Goal: Information Seeking & Learning: Learn about a topic

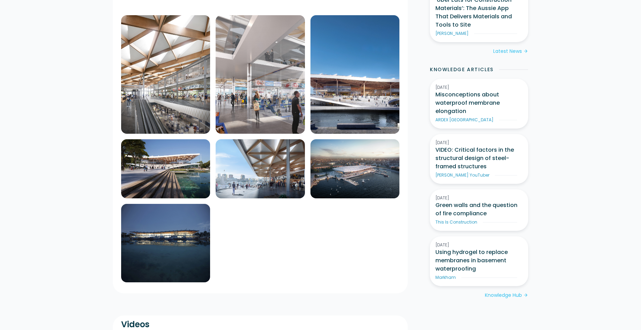
scroll to position [377, 0]
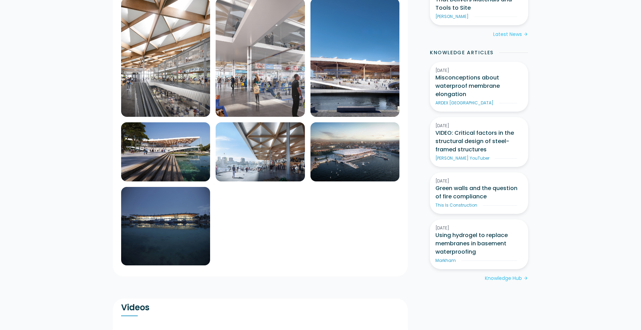
click at [161, 31] on img at bounding box center [165, 57] width 89 height 119
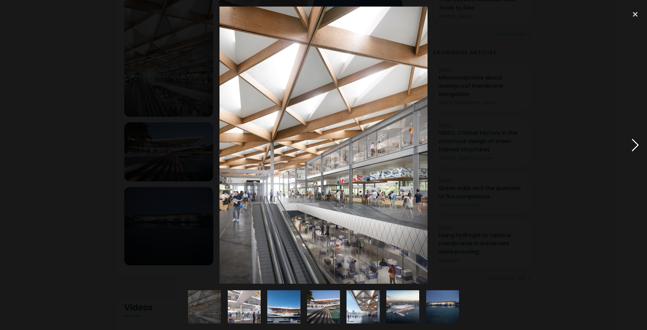
click at [634, 142] on div at bounding box center [635, 145] width 24 height 277
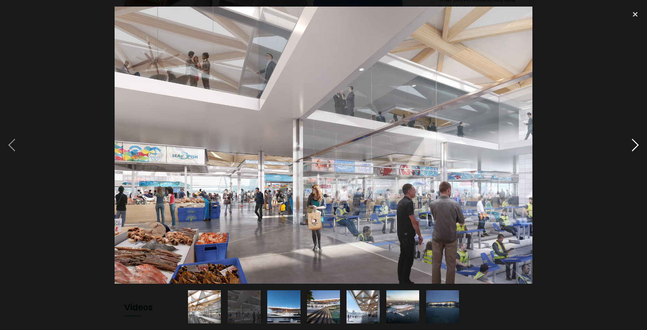
click at [634, 142] on div at bounding box center [635, 145] width 24 height 277
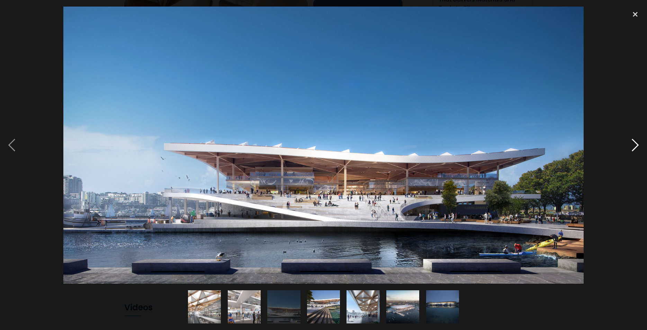
click at [634, 142] on div at bounding box center [635, 145] width 24 height 277
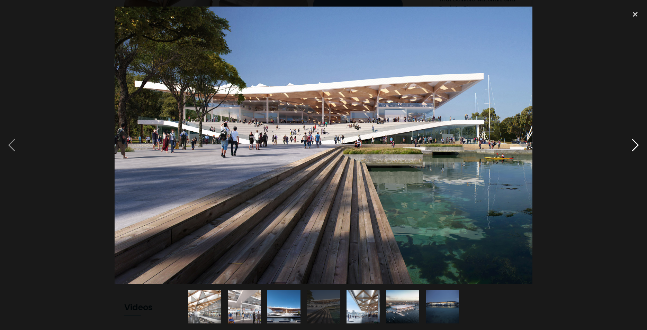
click at [634, 142] on div at bounding box center [635, 145] width 24 height 277
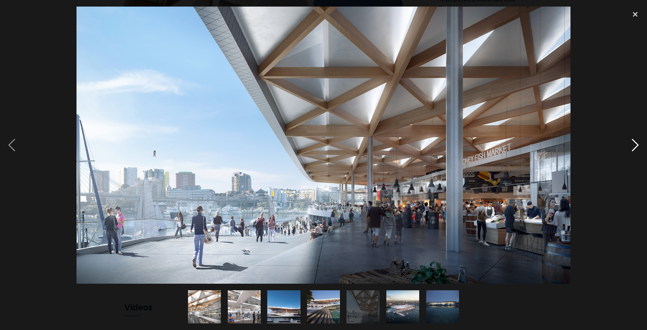
click at [634, 142] on div at bounding box center [635, 145] width 24 height 277
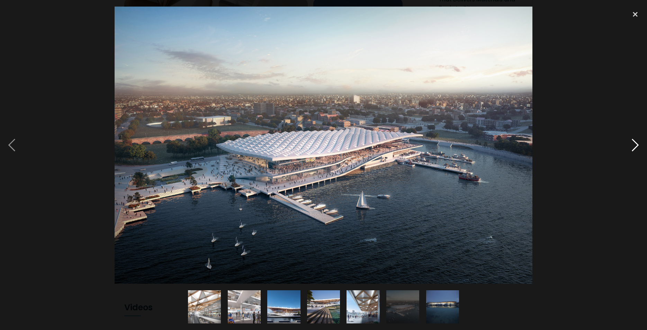
click at [634, 142] on div at bounding box center [635, 145] width 24 height 277
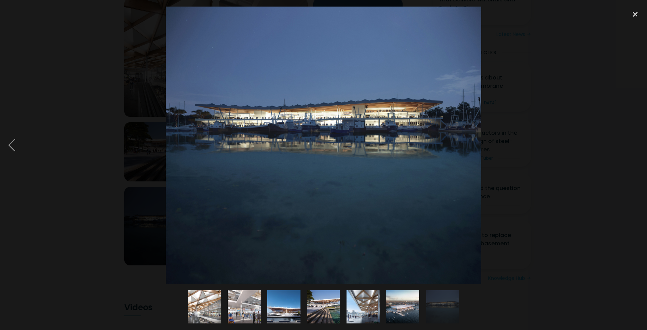
click at [634, 142] on div at bounding box center [635, 145] width 24 height 277
click at [13, 140] on div at bounding box center [12, 145] width 24 height 277
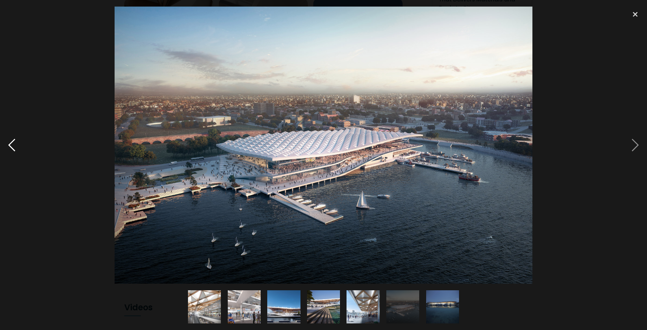
click at [13, 140] on div at bounding box center [12, 145] width 24 height 277
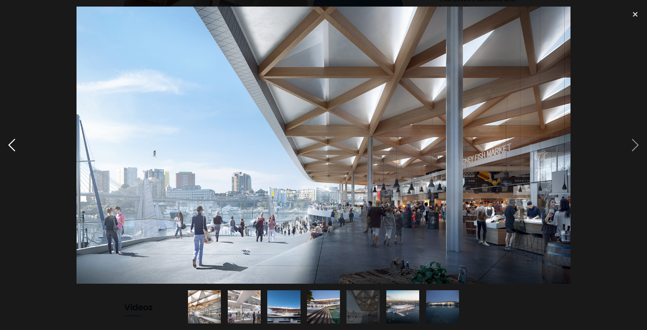
click at [13, 140] on div at bounding box center [12, 145] width 24 height 277
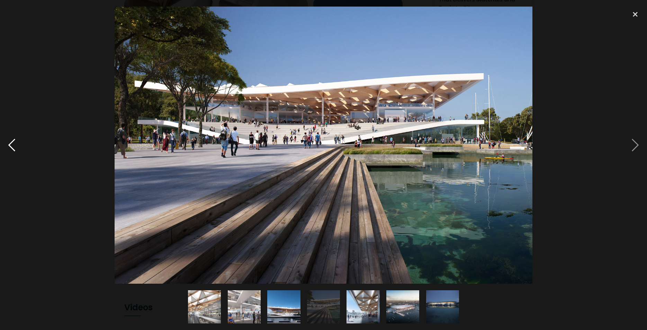
click at [13, 140] on div at bounding box center [12, 145] width 24 height 277
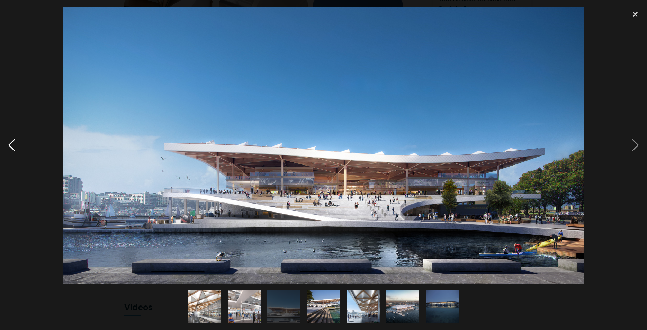
click at [13, 140] on div at bounding box center [12, 145] width 24 height 277
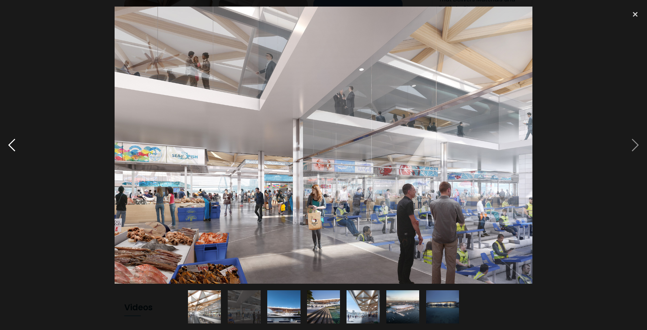
click at [13, 140] on div at bounding box center [12, 145] width 24 height 277
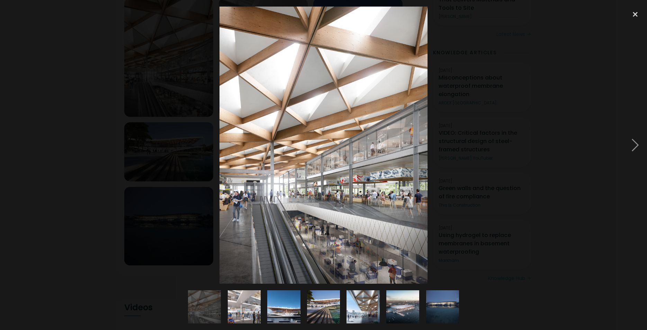
click at [13, 140] on div at bounding box center [12, 145] width 24 height 277
click at [635, 15] on div at bounding box center [635, 14] width 24 height 15
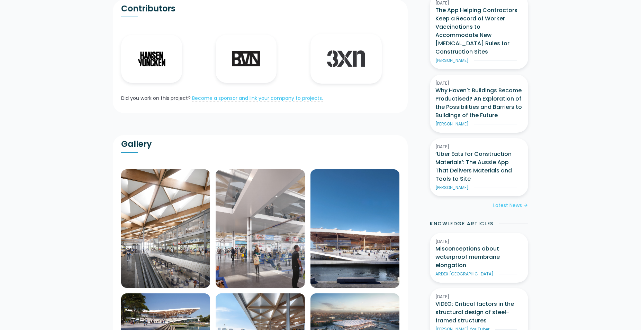
scroll to position [0, 0]
